Goal: Task Accomplishment & Management: Use online tool/utility

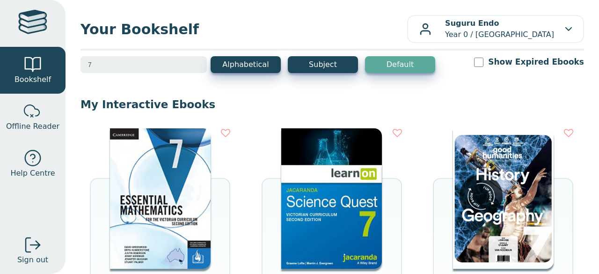
click at [199, 71] on input "7" at bounding box center [144, 64] width 126 height 17
click at [196, 65] on input "7" at bounding box center [144, 64] width 126 height 17
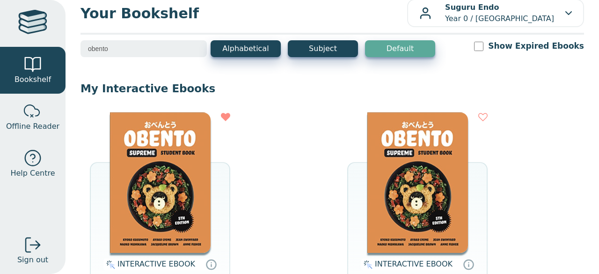
scroll to position [14, 0]
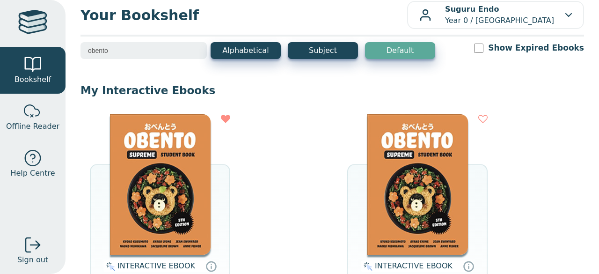
type input "obento"
click at [140, 187] on img at bounding box center [160, 184] width 101 height 140
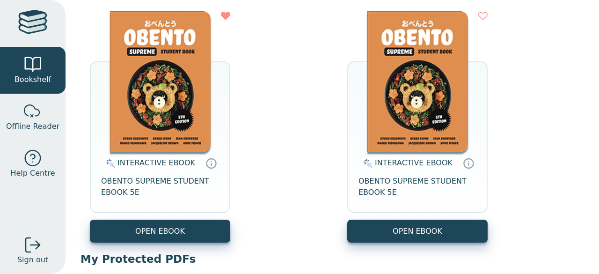
click at [402, 125] on img at bounding box center [417, 81] width 101 height 140
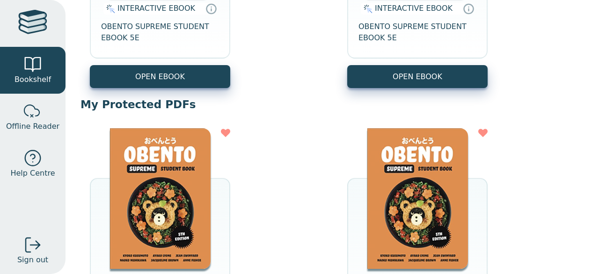
scroll to position [369, 0]
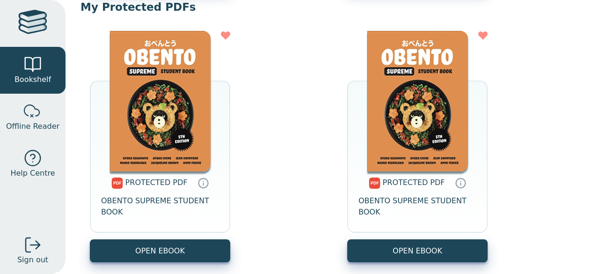
click at [195, 94] on img at bounding box center [160, 101] width 101 height 140
